Goal: Check status: Check status

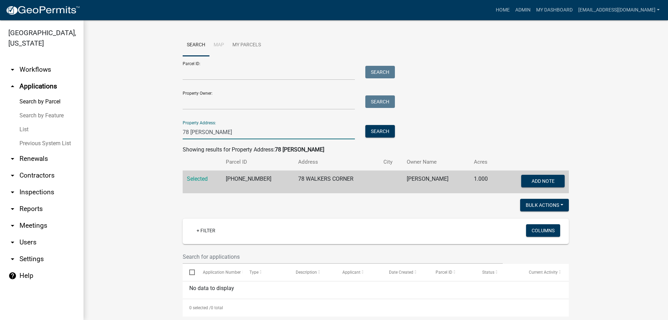
drag, startPoint x: 207, startPoint y: 134, endPoint x: 143, endPoint y: 121, distance: 66.0
click at [143, 121] on wm-workflow-application-search-view "Search Map My Parcels Parcel ID: Search Property Owner: Search Property Address…" at bounding box center [375, 239] width 557 height 410
click at [277, 133] on input "377" at bounding box center [269, 132] width 172 height 14
type input "377 deac"
click at [367, 134] on button "Search" at bounding box center [381, 131] width 30 height 13
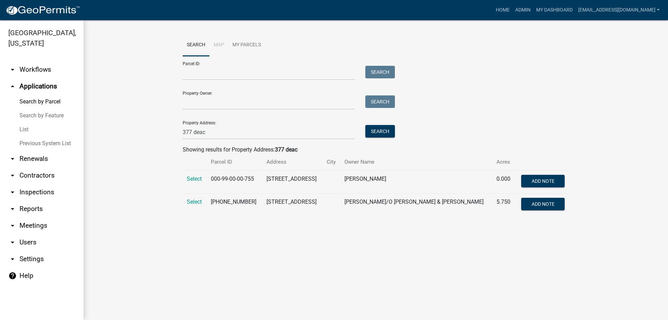
click at [184, 201] on td "Select" at bounding box center [195, 205] width 24 height 23
click at [190, 202] on span "Select" at bounding box center [194, 201] width 15 height 7
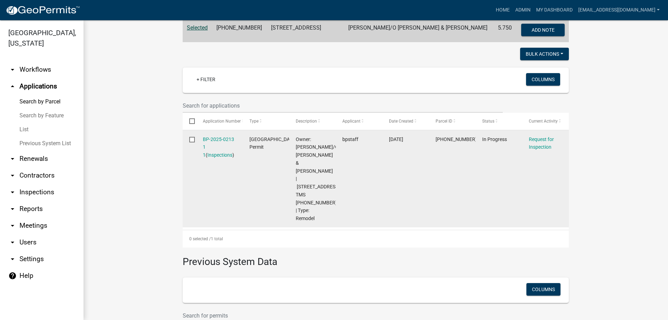
scroll to position [212, 0]
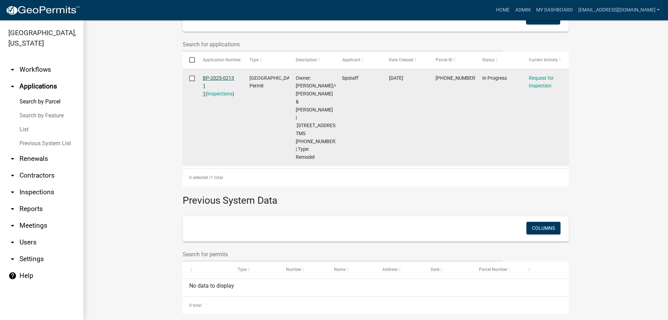
click at [222, 79] on link "BP-2025-0213 1 1" at bounding box center [218, 86] width 31 height 22
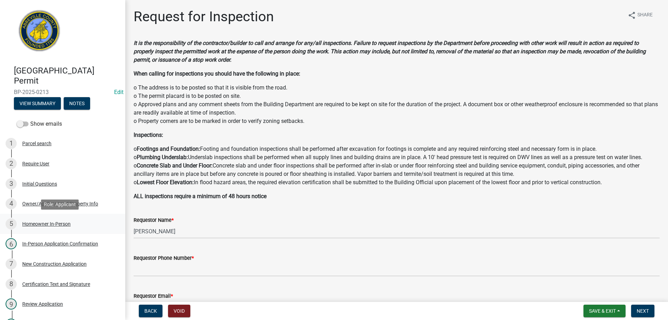
click at [30, 224] on div "Homeowner In-Person" at bounding box center [46, 223] width 48 height 5
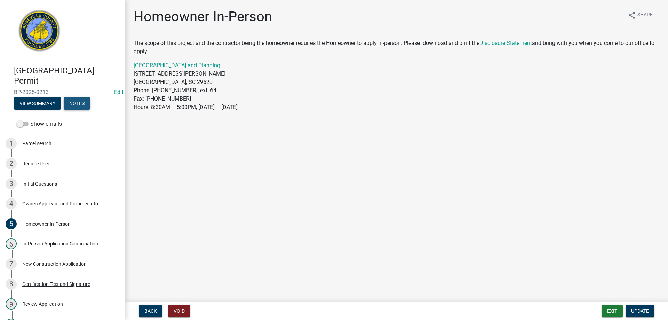
click at [84, 103] on button "Notes" at bounding box center [77, 103] width 26 height 13
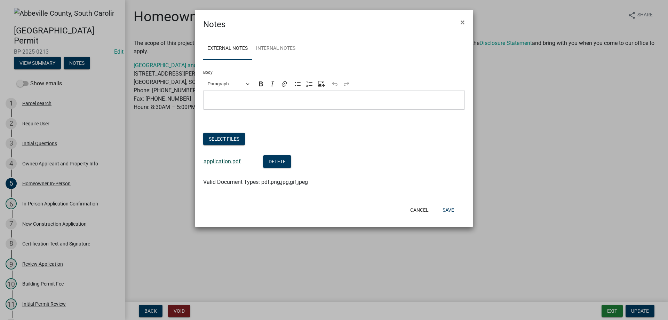
click at [219, 160] on link "application.pdf" at bounding box center [222, 161] width 37 height 7
click at [419, 212] on button "Cancel" at bounding box center [420, 210] width 30 height 13
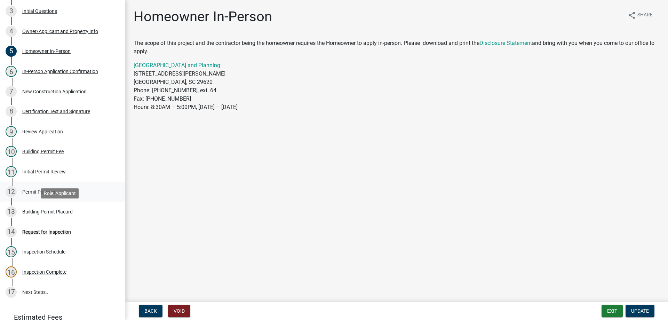
scroll to position [139, 0]
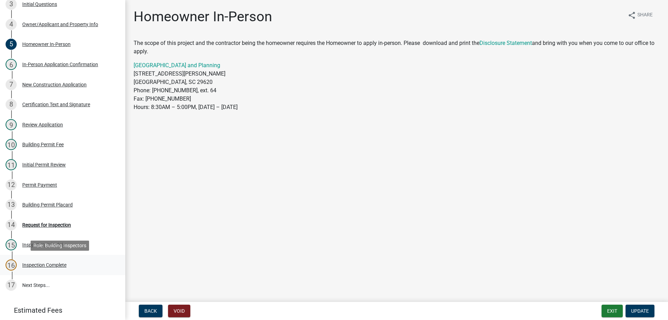
click at [50, 264] on div "Inspection Complete" at bounding box center [44, 264] width 44 height 5
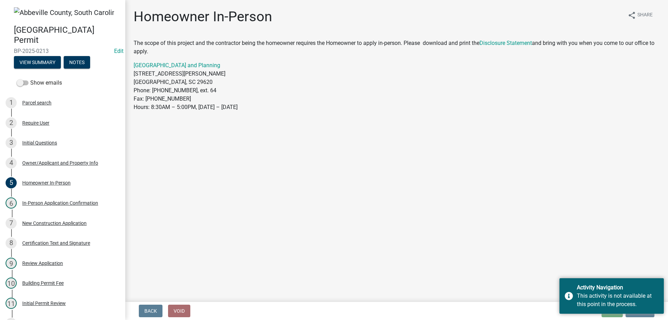
scroll to position [0, 0]
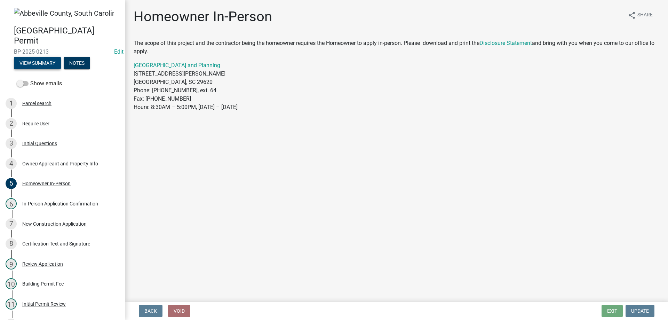
click at [39, 64] on button "View Summary" at bounding box center [37, 63] width 47 height 13
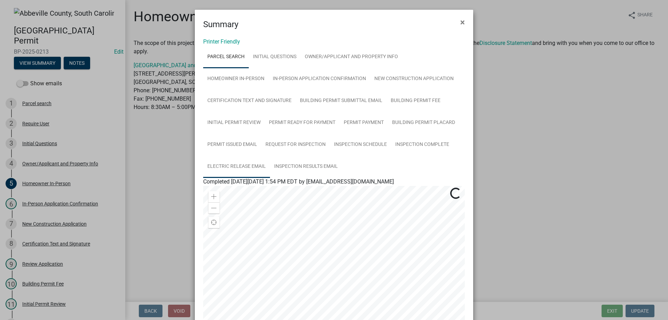
click at [241, 165] on link "Electric Release Email" at bounding box center [236, 167] width 67 height 22
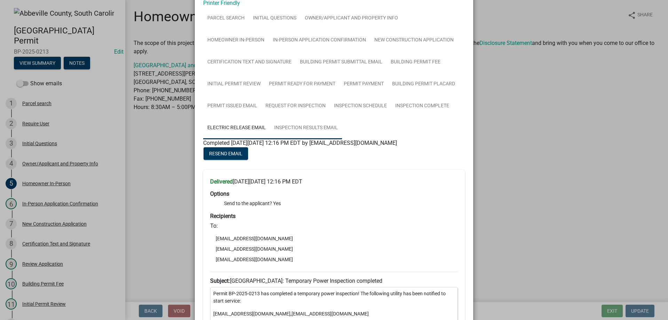
scroll to position [35, 0]
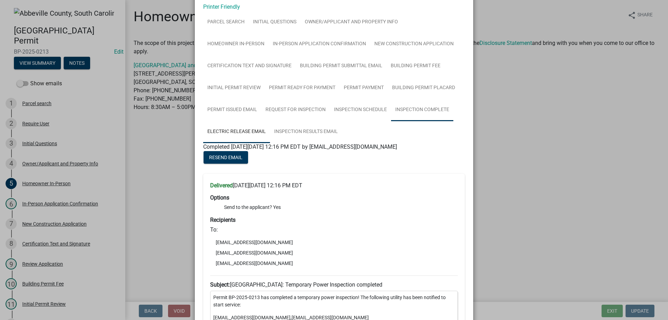
click at [412, 110] on link "Inspection Complete" at bounding box center [422, 110] width 62 height 22
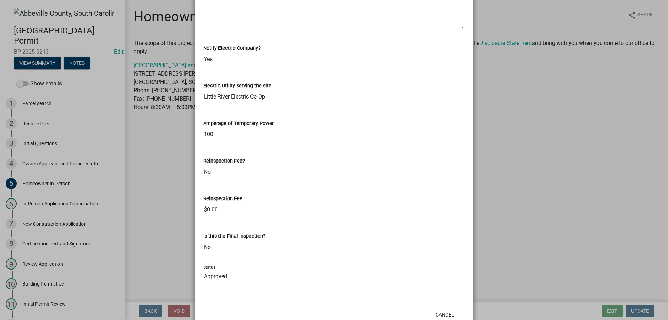
scroll to position [404, 0]
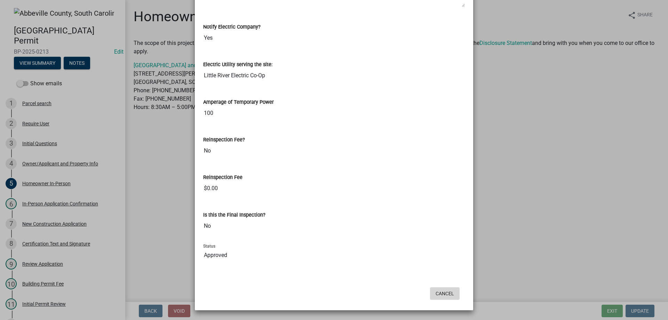
click at [446, 296] on button "Cancel" at bounding box center [445, 293] width 30 height 13
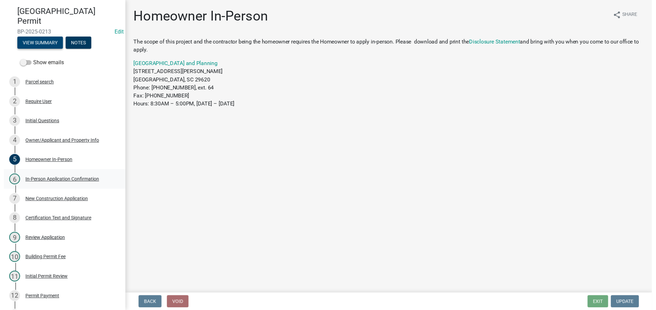
scroll to position [35, 0]
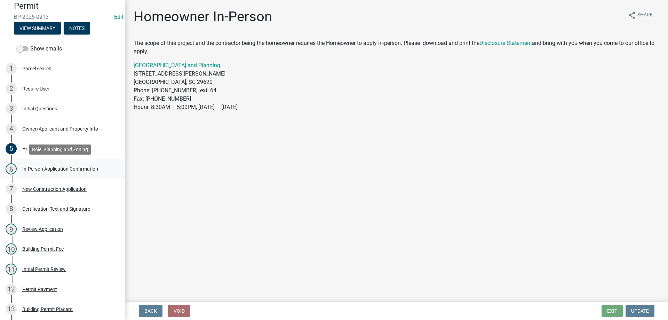
click at [57, 171] on div "In-Person Application Confirmation" at bounding box center [60, 168] width 76 height 5
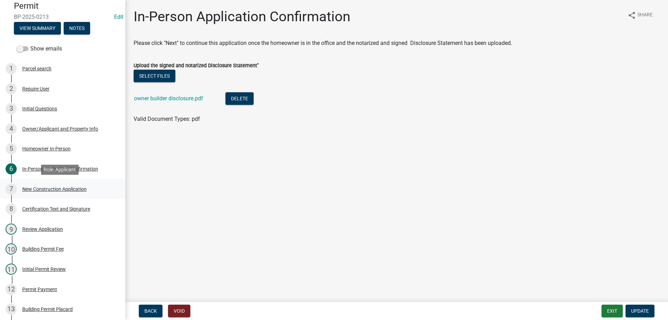
click at [57, 188] on div "New Construction Application" at bounding box center [54, 189] width 64 height 5
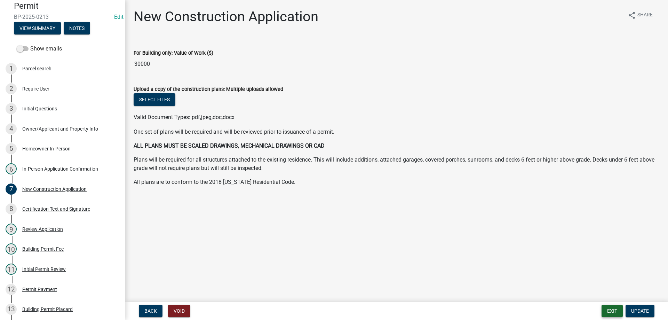
drag, startPoint x: 611, startPoint y: 313, endPoint x: 186, endPoint y: 224, distance: 433.9
click at [187, 224] on wm-app "Abbeville County Building Permit BP-2025-0213 Edit View Summary Notes Show emai…" at bounding box center [334, 160] width 668 height 320
click at [46, 71] on div "Parcel search" at bounding box center [36, 68] width 29 height 5
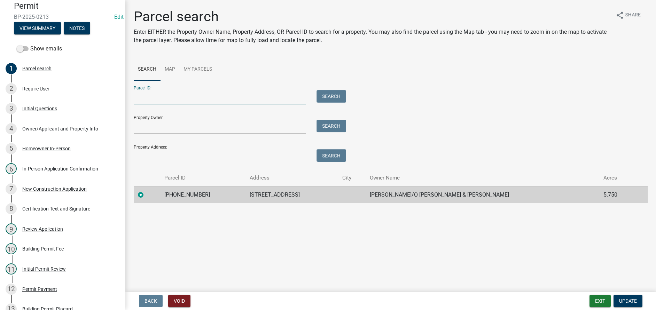
click at [211, 96] on input "Parcel ID:" at bounding box center [220, 97] width 172 height 14
click at [136, 157] on input "Property Address:" at bounding box center [220, 156] width 172 height 14
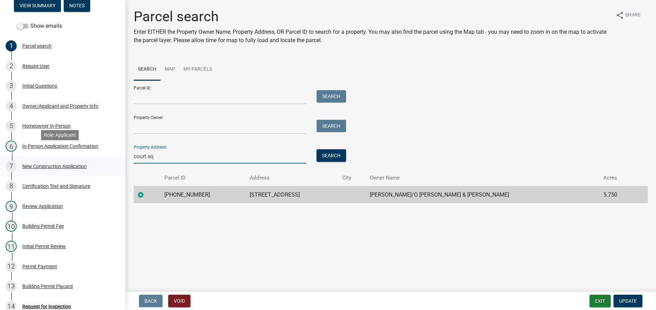
scroll to position [70, 0]
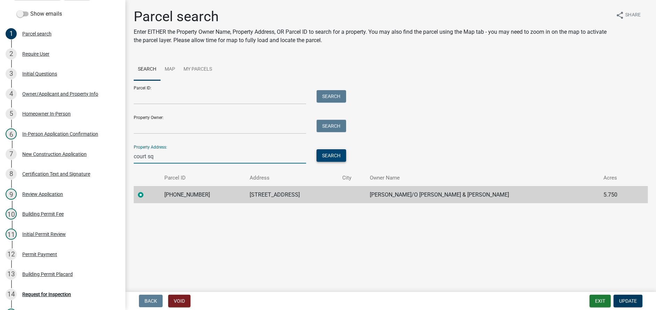
type input "court sq"
click at [333, 159] on button "Search" at bounding box center [331, 155] width 30 height 13
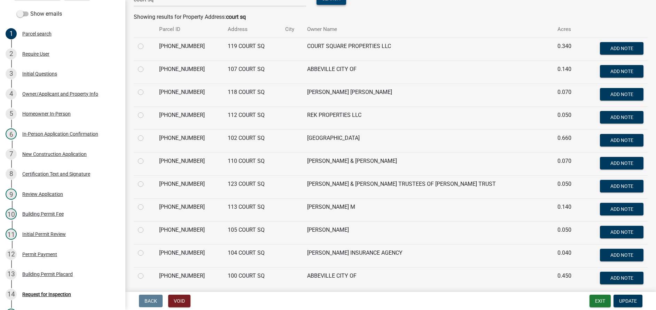
scroll to position [209, 0]
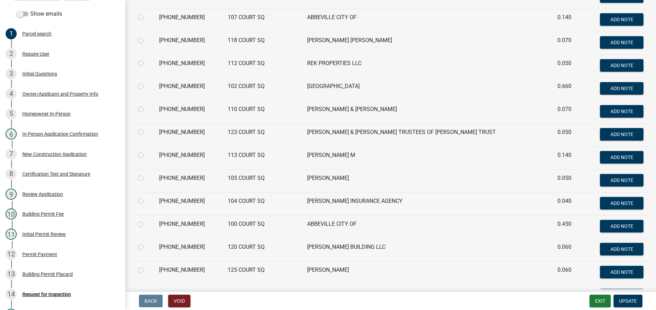
click at [146, 220] on label at bounding box center [146, 220] width 0 height 0
click at [146, 223] on input "radio" at bounding box center [148, 222] width 5 height 5
radio input "true"
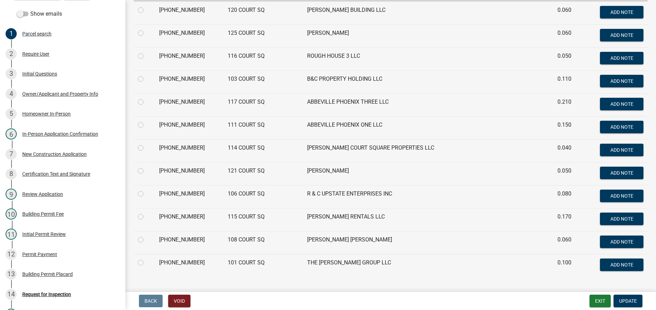
scroll to position [461, 0]
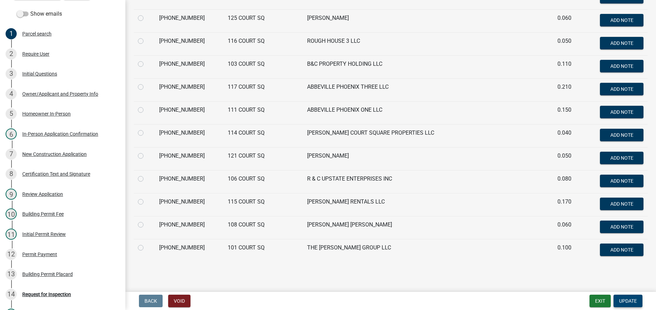
click at [637, 296] on button "Update" at bounding box center [627, 301] width 29 height 13
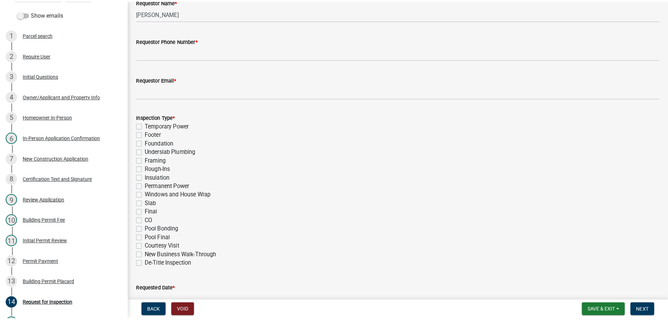
scroll to position [210, 0]
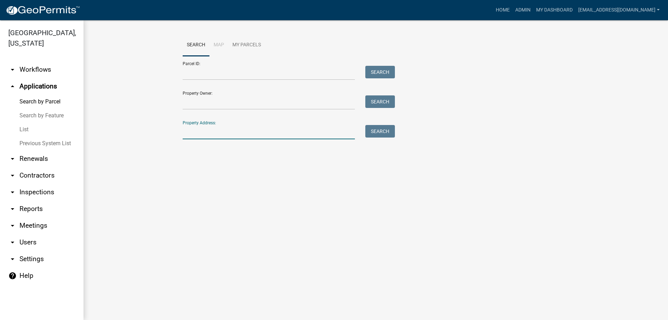
click at [228, 133] on input "Property Address:" at bounding box center [269, 132] width 172 height 14
click at [367, 131] on button "Search" at bounding box center [381, 131] width 30 height 13
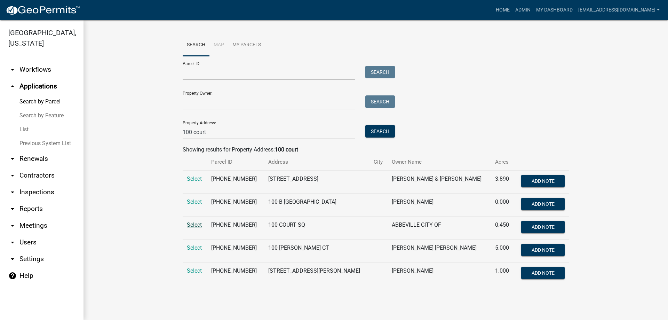
click at [190, 225] on span "Select" at bounding box center [194, 224] width 15 height 7
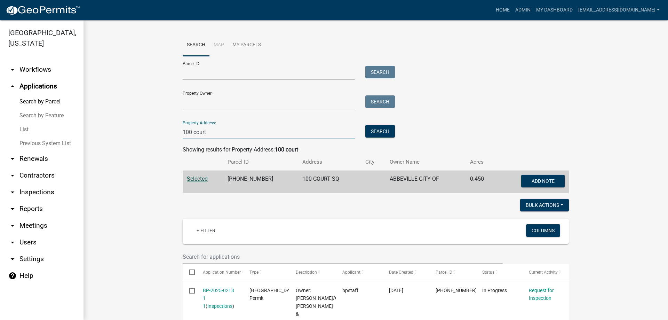
drag, startPoint x: 215, startPoint y: 133, endPoint x: 104, endPoint y: 123, distance: 111.2
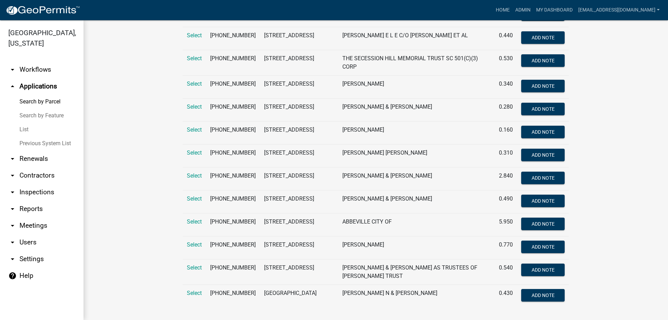
scroll to position [453, 0]
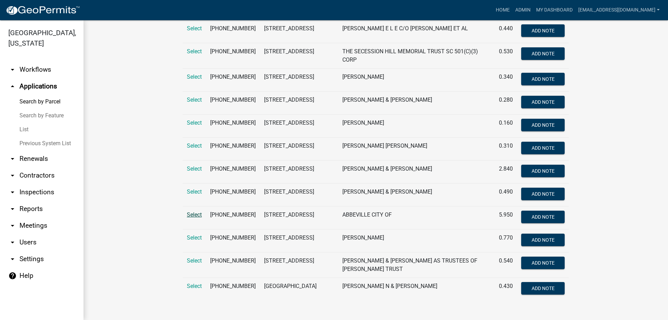
click at [189, 211] on span "Select" at bounding box center [194, 214] width 15 height 7
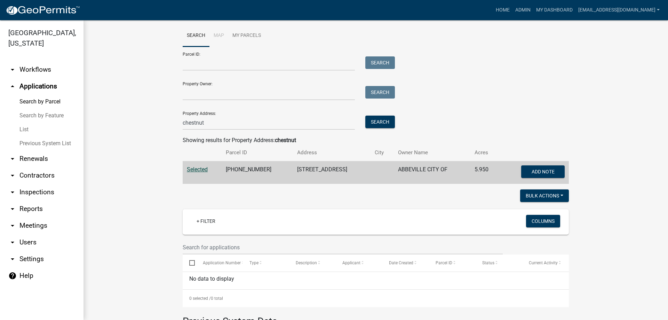
scroll to position [0, 0]
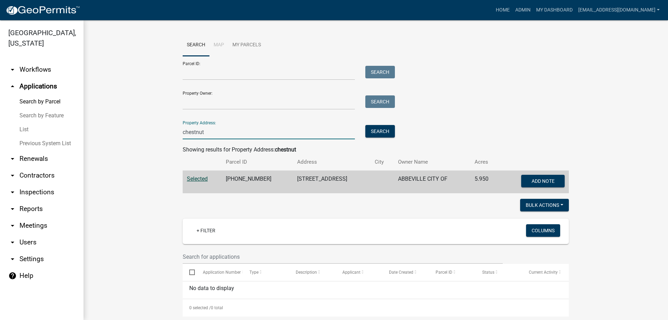
drag, startPoint x: 229, startPoint y: 134, endPoint x: 146, endPoint y: 125, distance: 84.0
click at [145, 126] on wm-workflow-application-search-view "Search Map My Parcels Parcel ID: Search Property Owner: Search Property Address…" at bounding box center [375, 270] width 557 height 472
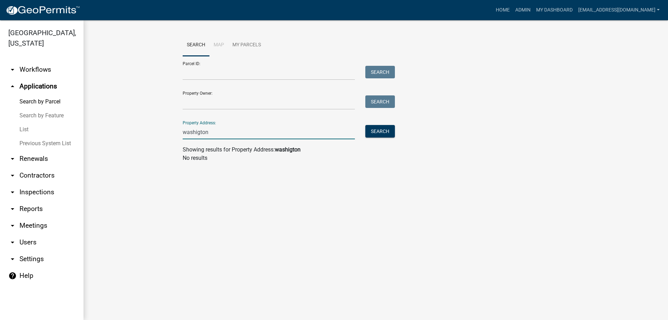
drag, startPoint x: 197, startPoint y: 134, endPoint x: 217, endPoint y: 135, distance: 20.3
click at [197, 134] on input "washigton" at bounding box center [269, 132] width 172 height 14
click at [204, 133] on input "washignton" at bounding box center [269, 132] width 172 height 14
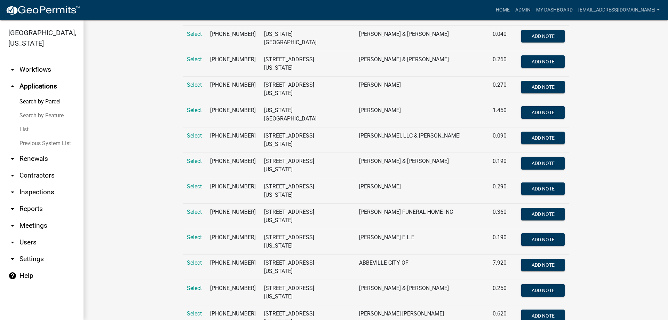
scroll to position [418, 0]
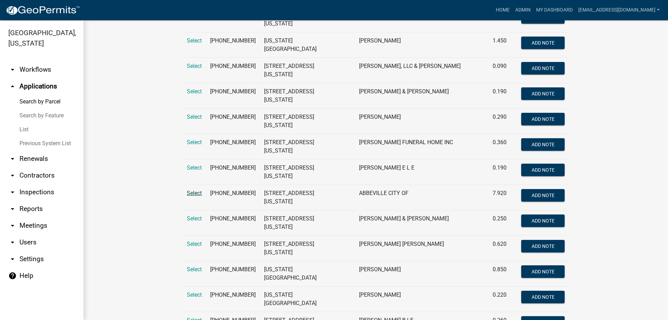
click at [192, 190] on span "Select" at bounding box center [194, 193] width 15 height 7
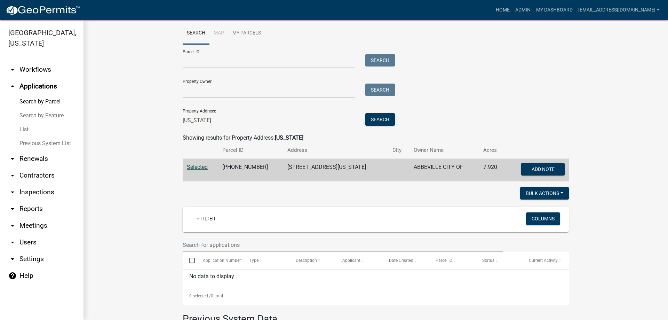
scroll to position [0, 0]
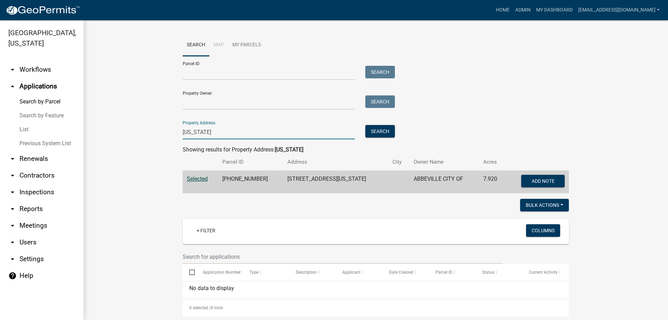
drag, startPoint x: 221, startPoint y: 133, endPoint x: 102, endPoint y: 125, distance: 119.7
click at [102, 125] on wm-workflow-application-search-view "Search Map My Parcels Parcel ID: Search Property Owner: Search Property Address…" at bounding box center [375, 296] width 557 height 524
click at [374, 134] on button "Search" at bounding box center [381, 131] width 30 height 13
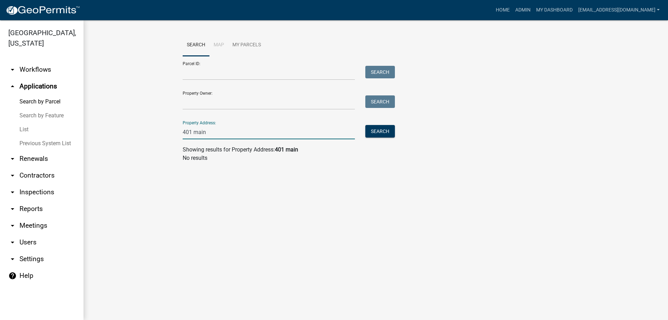
drag, startPoint x: 213, startPoint y: 132, endPoint x: 135, endPoint y: 132, distance: 78.3
click at [135, 132] on wm-workflow-application-search-view "Search Map My Parcels Parcel ID: Search Property Owner: Search Property Address…" at bounding box center [375, 101] width 557 height 134
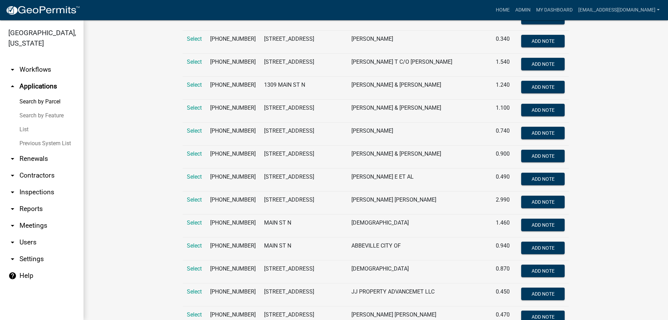
scroll to position [244, 0]
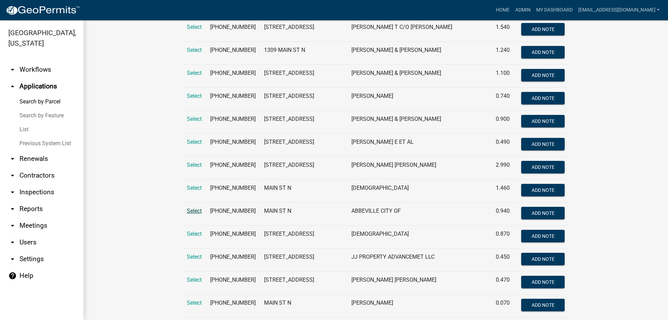
type input "main st n"
click at [190, 214] on span "Select" at bounding box center [194, 210] width 15 height 7
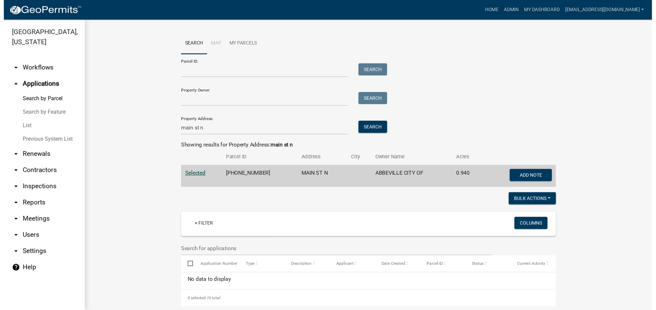
scroll to position [0, 0]
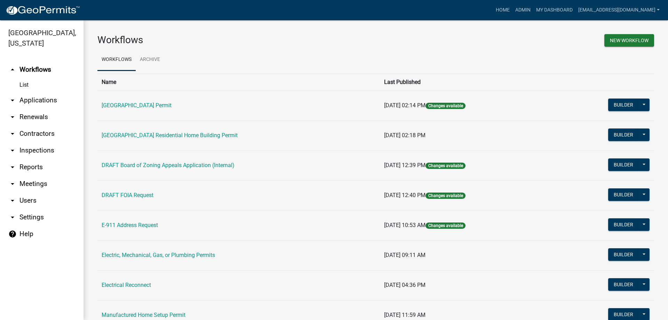
click at [39, 103] on link "arrow_drop_down Applications" at bounding box center [42, 100] width 84 height 17
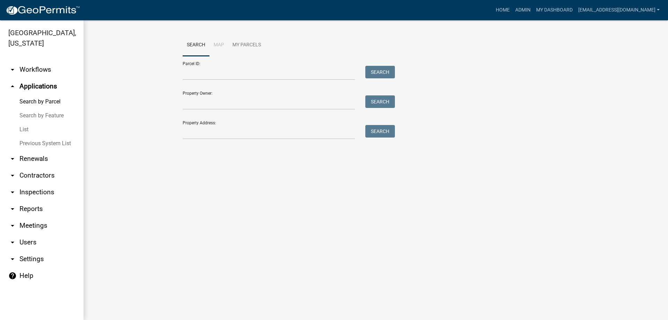
click at [34, 104] on link "Search by Parcel" at bounding box center [42, 102] width 84 height 14
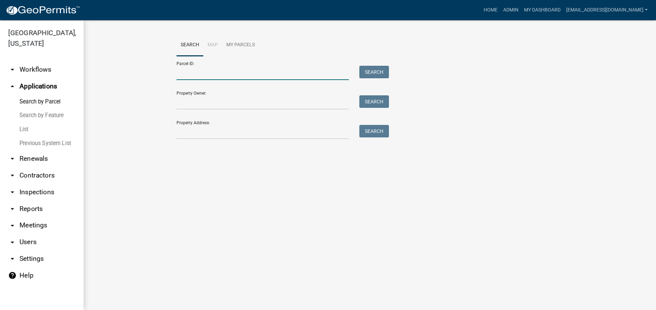
click at [179, 71] on input "Parcel ID:" at bounding box center [262, 73] width 172 height 14
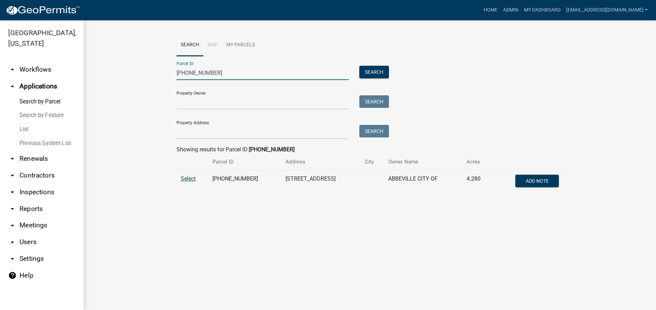
type input "109-09-02-002"
click at [190, 179] on span "Select" at bounding box center [188, 178] width 15 height 7
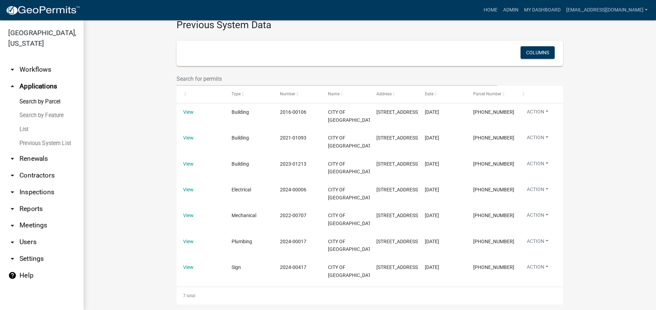
scroll to position [314, 0]
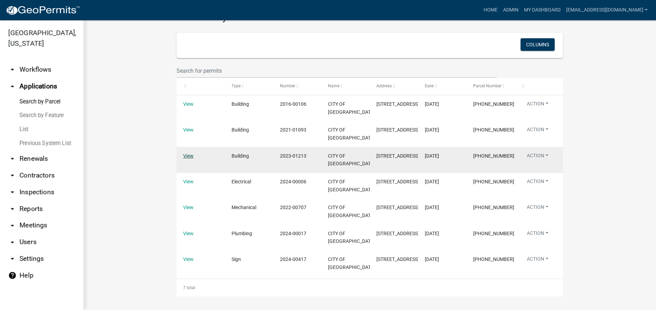
click at [188, 157] on link "View" at bounding box center [188, 156] width 10 height 6
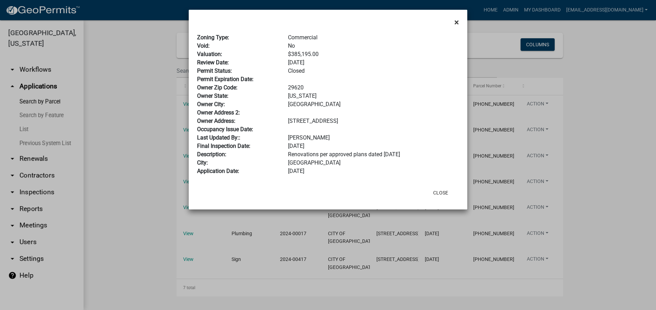
click at [454, 23] on button "×" at bounding box center [457, 22] width 16 height 19
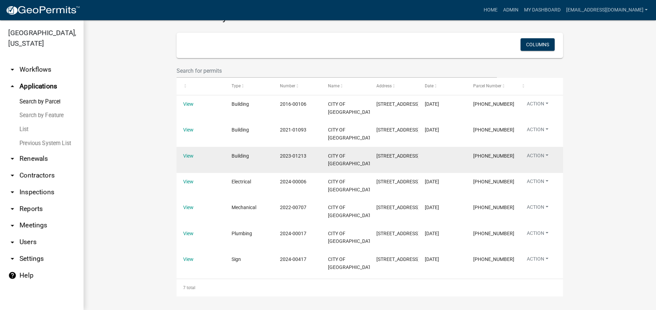
click at [180, 155] on datatable-body-cell "View" at bounding box center [200, 160] width 48 height 26
click at [185, 155] on link "View" at bounding box center [188, 156] width 10 height 6
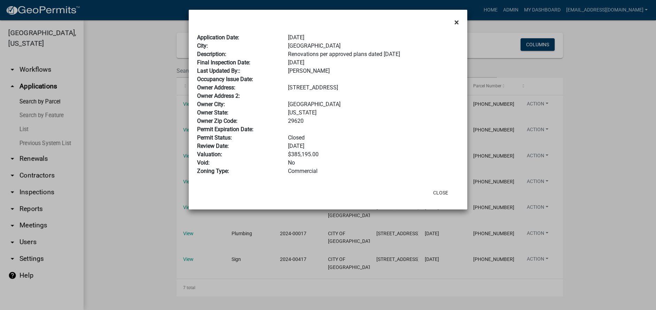
click at [456, 22] on span "×" at bounding box center [456, 22] width 5 height 10
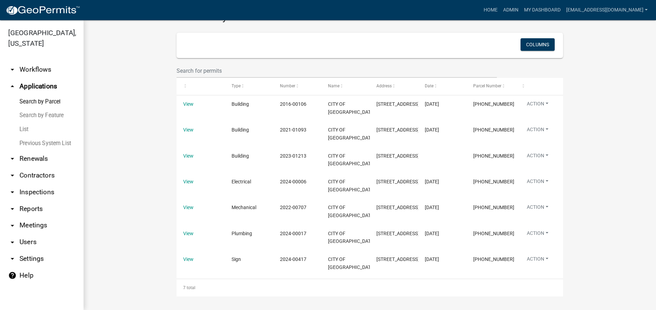
click at [38, 102] on link "Search by Parcel" at bounding box center [42, 102] width 84 height 14
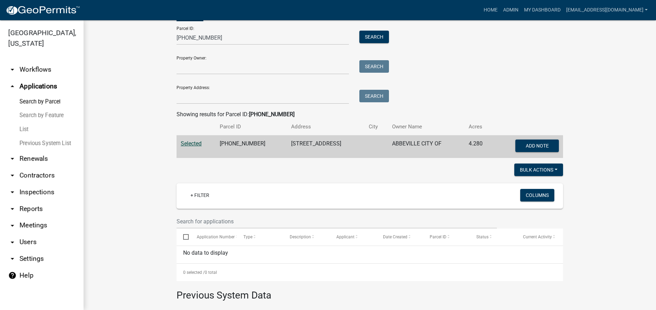
scroll to position [0, 0]
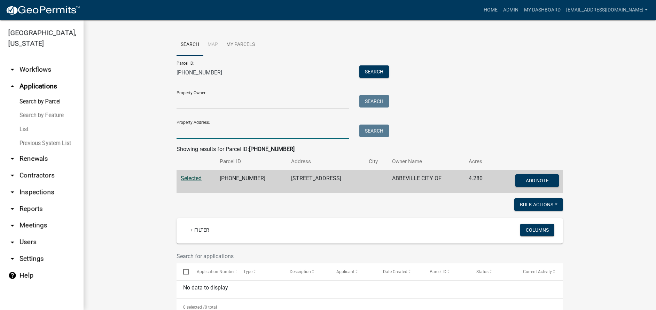
click at [213, 127] on input "Property Address:" at bounding box center [262, 132] width 172 height 14
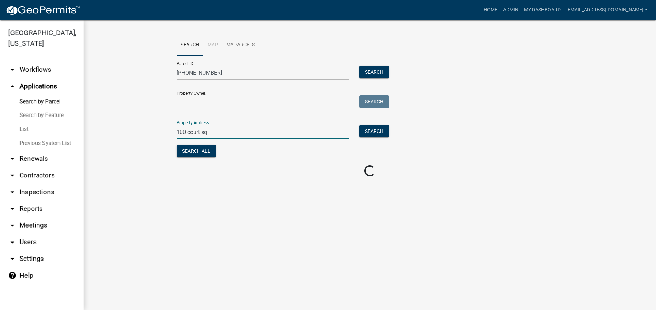
scroll to position [0, 0]
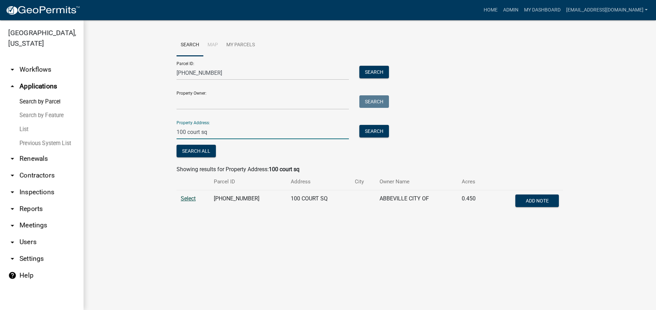
type input "100 court sq"
click at [187, 201] on span "Select" at bounding box center [188, 198] width 15 height 7
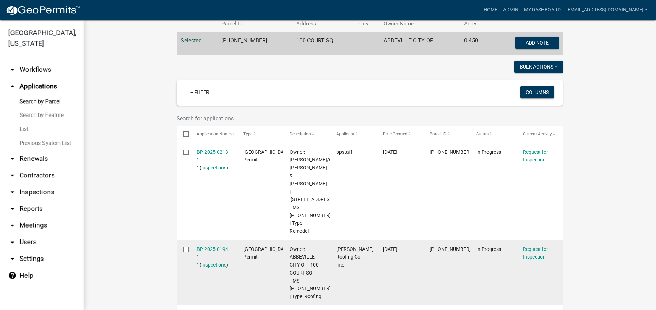
scroll to position [70, 0]
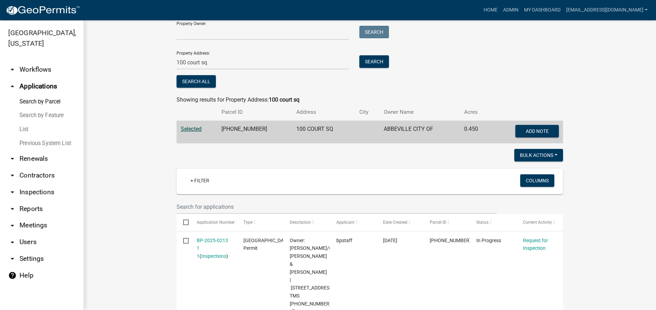
click at [196, 132] on span "Selected" at bounding box center [191, 129] width 21 height 7
click at [195, 130] on span "Selected" at bounding box center [191, 129] width 21 height 7
click at [185, 132] on span "Selected" at bounding box center [191, 129] width 21 height 7
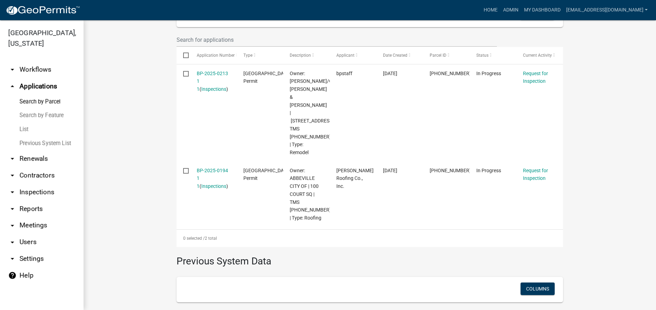
scroll to position [244, 0]
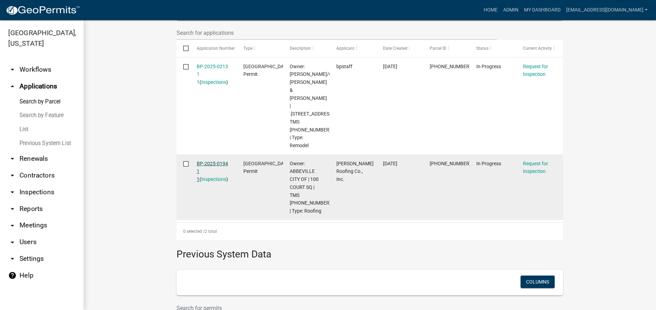
click at [203, 161] on link "BP-2025-0194 1 1" at bounding box center [212, 172] width 31 height 22
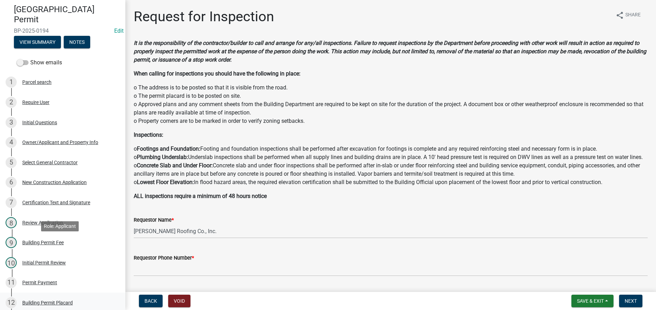
scroll to position [104, 0]
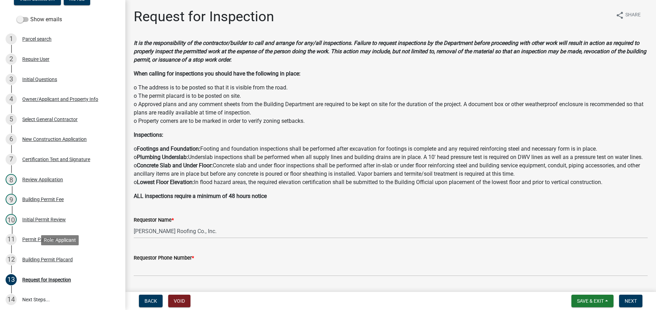
click at [45, 260] on div "Building Permit Placard" at bounding box center [47, 259] width 50 height 5
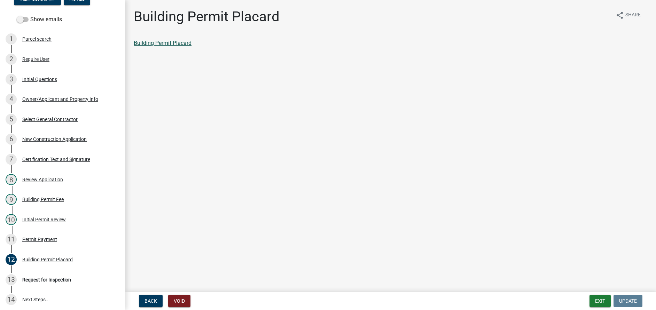
click at [180, 43] on link "Building Permit Placard" at bounding box center [163, 43] width 58 height 7
click at [46, 242] on div "Permit Payment" at bounding box center [39, 239] width 35 height 5
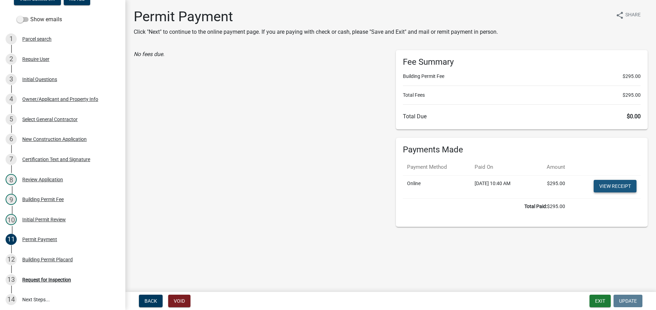
click at [622, 186] on link "View receipt" at bounding box center [615, 186] width 43 height 13
click at [594, 300] on button "Exit" at bounding box center [599, 301] width 21 height 13
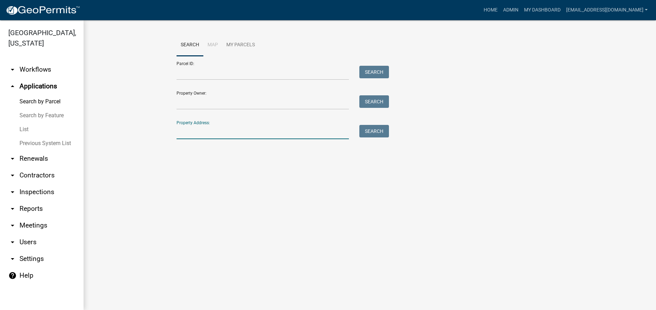
click at [190, 136] on input "Property Address:" at bounding box center [262, 132] width 172 height 14
click at [386, 133] on button "Search" at bounding box center [374, 131] width 30 height 13
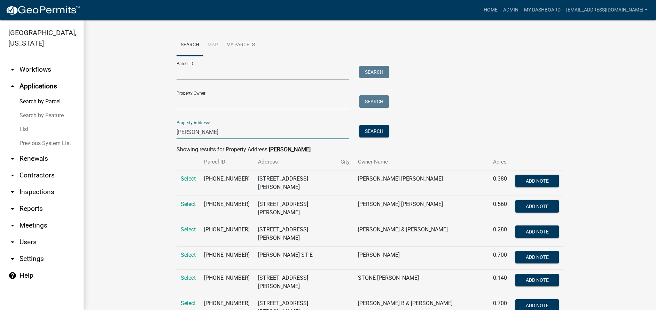
drag, startPoint x: 206, startPoint y: 136, endPoint x: 103, endPoint y: 130, distance: 103.6
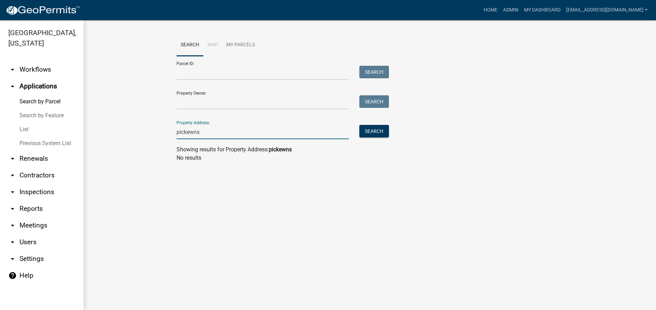
click at [192, 134] on input "pickewns" at bounding box center [262, 132] width 172 height 14
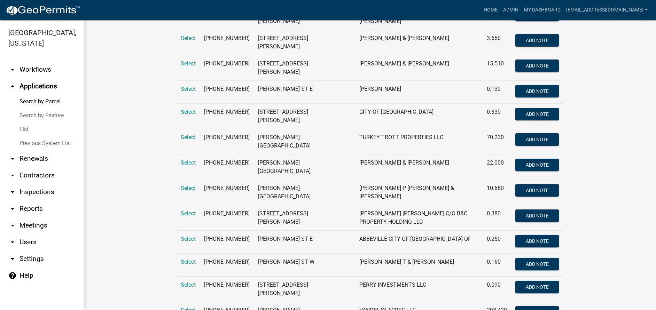
scroll to position [383, 0]
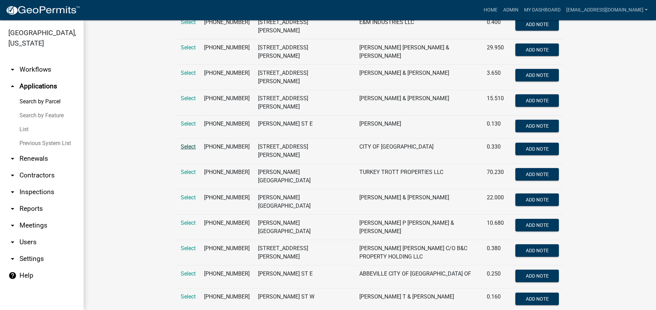
type input "pickens"
click at [184, 150] on span "Select" at bounding box center [188, 146] width 15 height 7
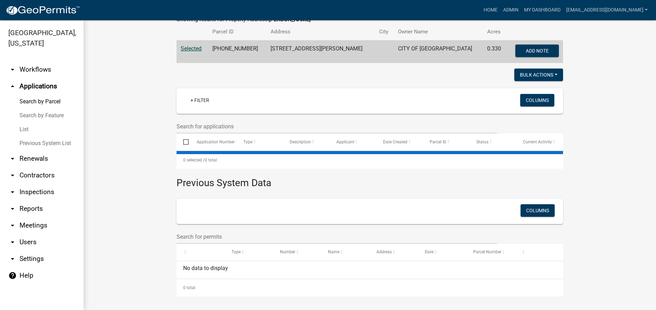
scroll to position [27, 0]
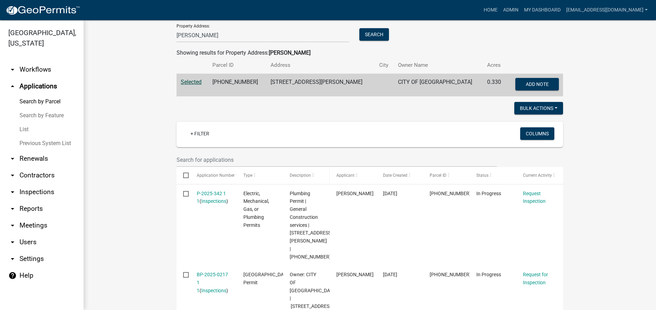
scroll to position [132, 0]
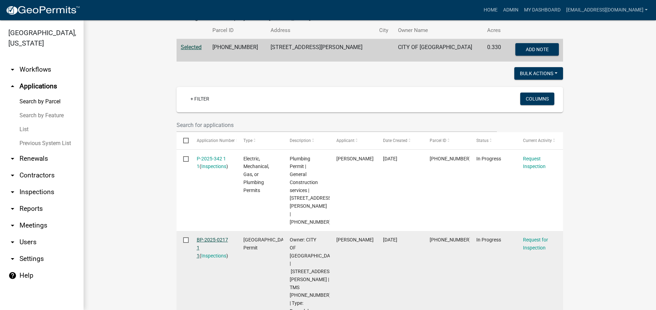
click at [207, 237] on link "BP-2025-0217 1 1" at bounding box center [212, 248] width 31 height 22
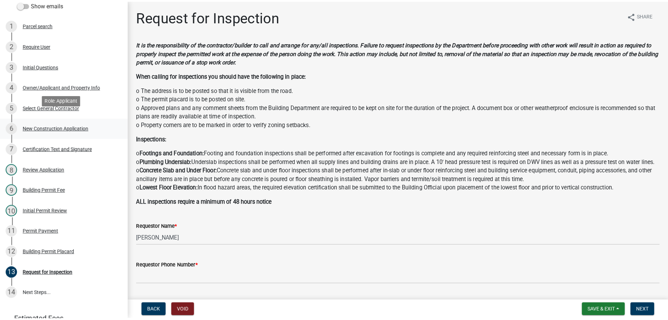
scroll to position [139, 0]
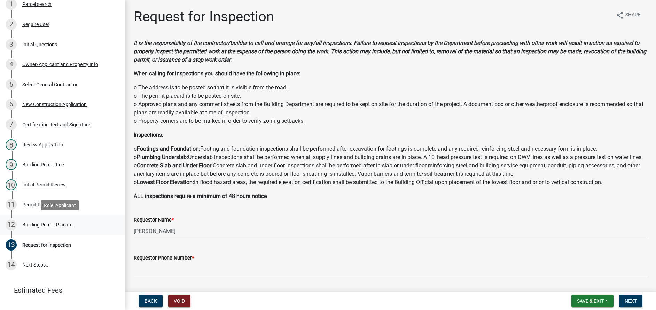
click at [31, 223] on div "Building Permit Placard" at bounding box center [47, 224] width 50 height 5
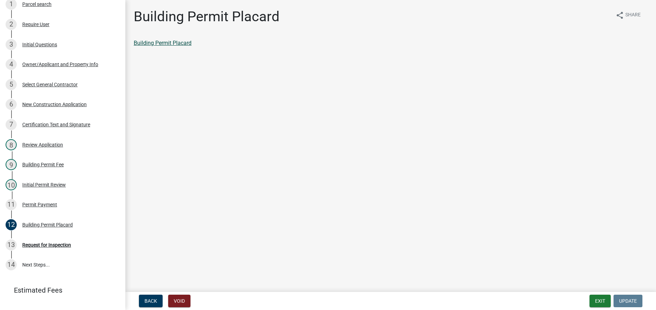
click at [144, 46] on link "Building Permit Placard" at bounding box center [163, 43] width 58 height 7
click at [31, 204] on div "Permit Payment" at bounding box center [39, 204] width 35 height 5
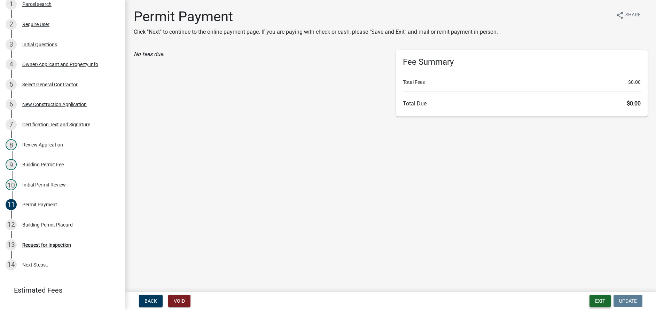
click at [604, 300] on button "Exit" at bounding box center [599, 301] width 21 height 13
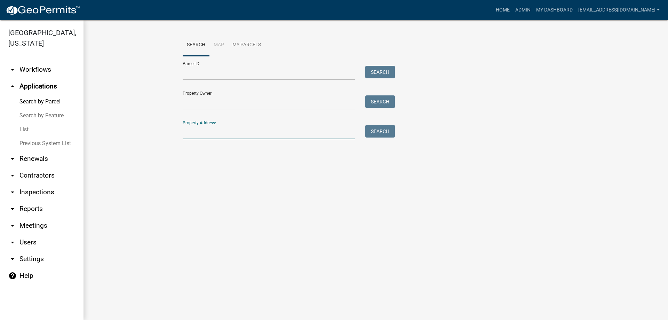
click at [203, 134] on input "Property Address:" at bounding box center [269, 132] width 172 height 14
type input "200 Depot St Ext"
click at [386, 130] on button "Search" at bounding box center [381, 131] width 30 height 13
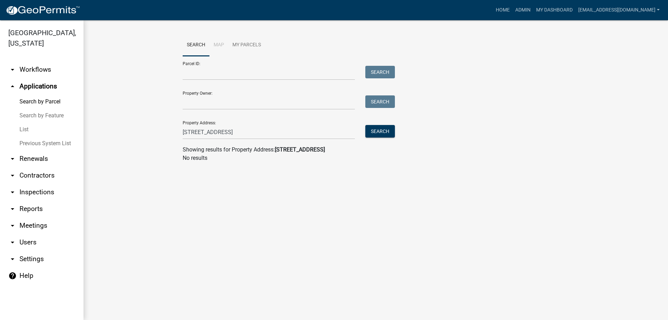
click at [22, 131] on link "List" at bounding box center [42, 130] width 84 height 14
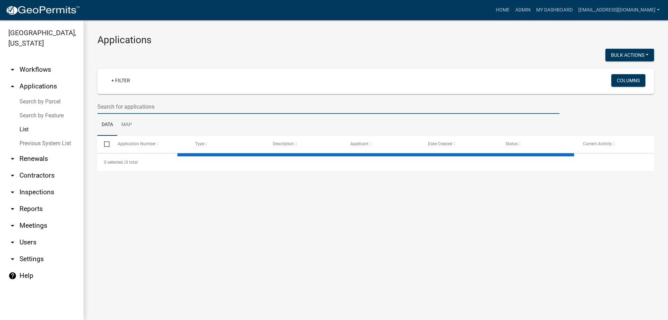
click at [132, 104] on input "text" at bounding box center [328, 107] width 462 height 14
select select "3: 100"
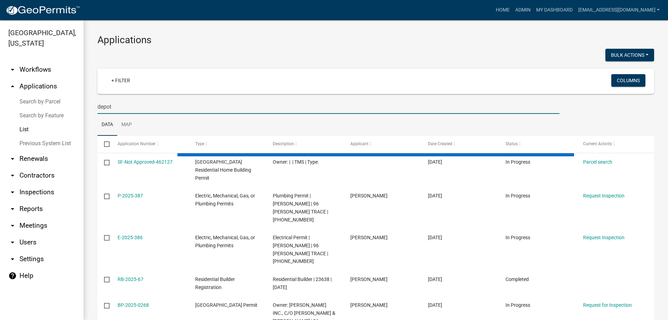
type input "depot"
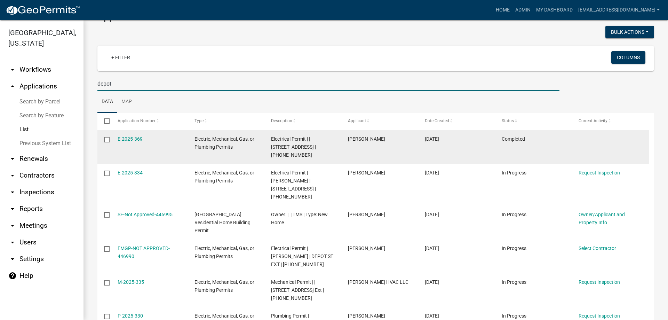
scroll to position [35, 0]
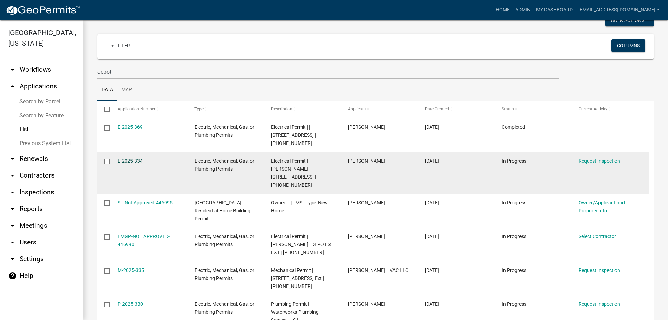
click at [127, 158] on link "E-2025-334" at bounding box center [130, 161] width 25 height 6
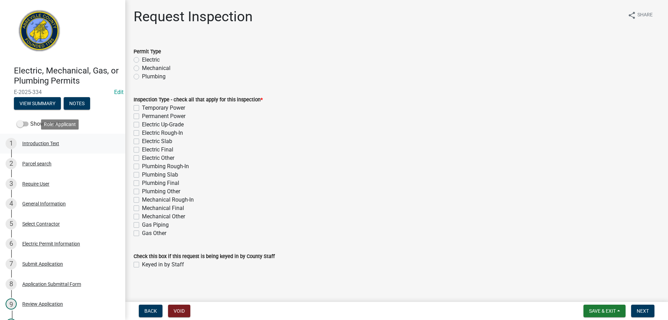
click at [37, 143] on div "Introduction Text" at bounding box center [40, 143] width 37 height 5
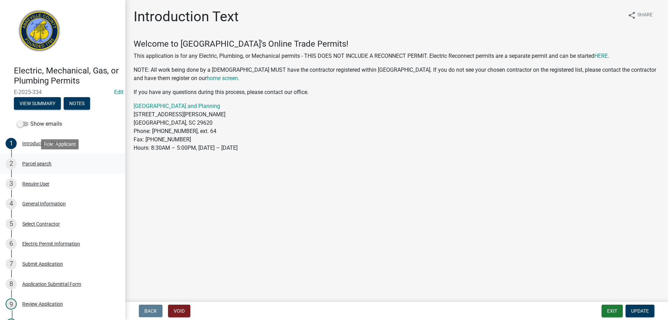
click at [41, 164] on div "Parcel search" at bounding box center [36, 163] width 29 height 5
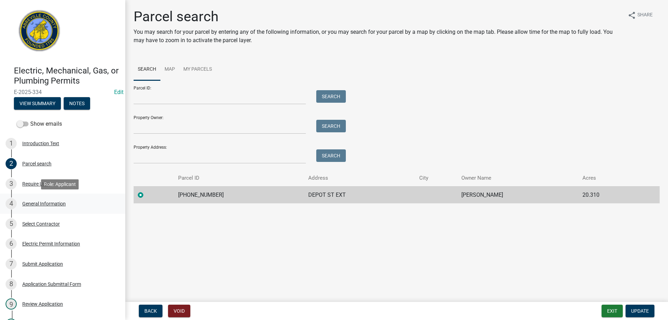
click at [37, 203] on div "General Information" at bounding box center [44, 203] width 44 height 5
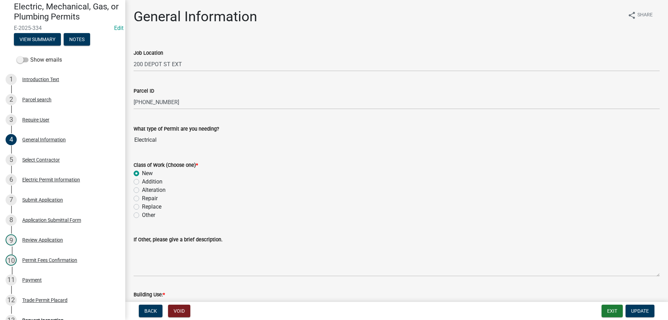
scroll to position [40, 0]
